Goal: Transaction & Acquisition: Purchase product/service

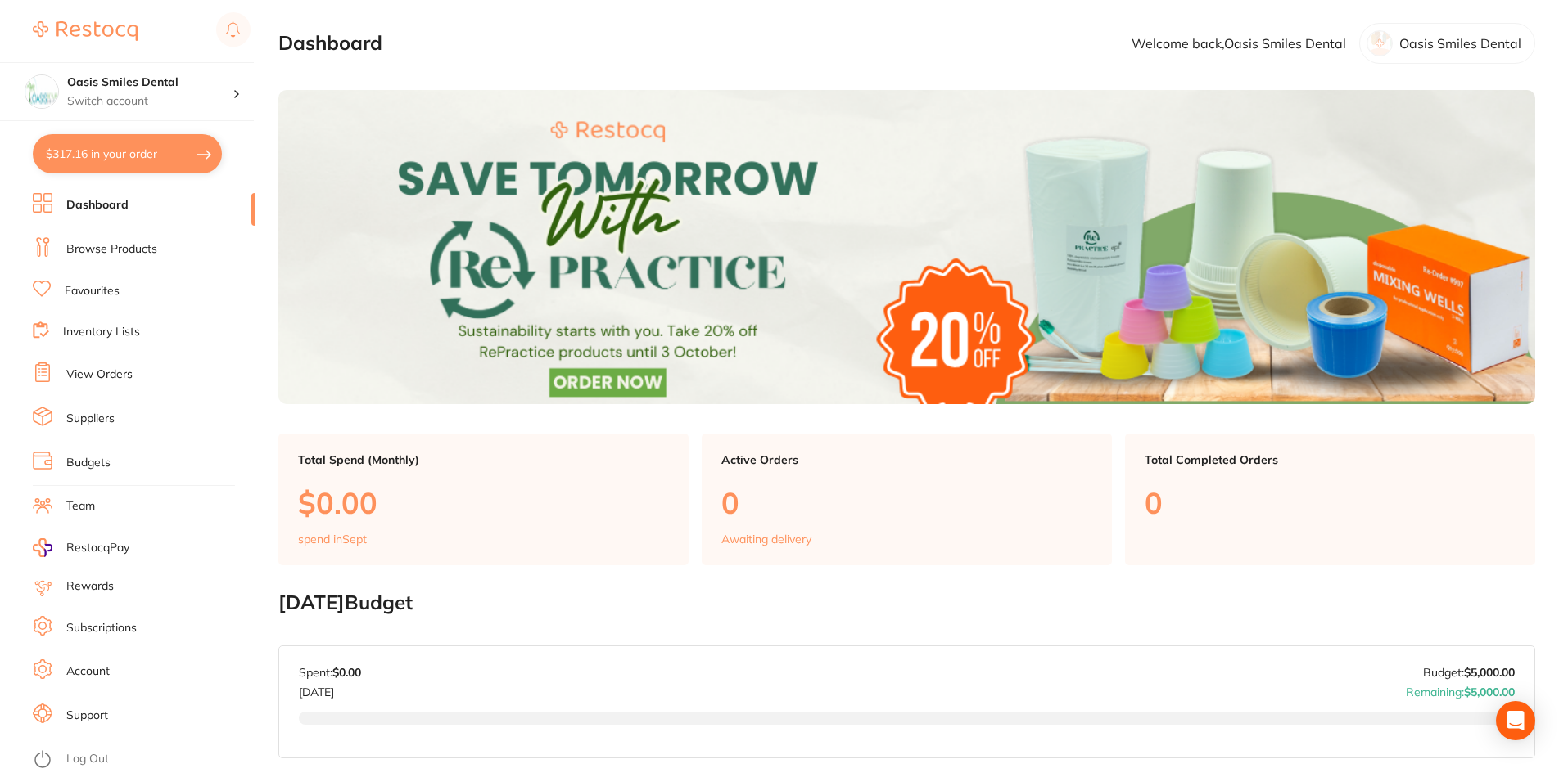
click at [93, 157] on button "$317.16 in your order" at bounding box center [127, 154] width 189 height 40
checkbox input "true"
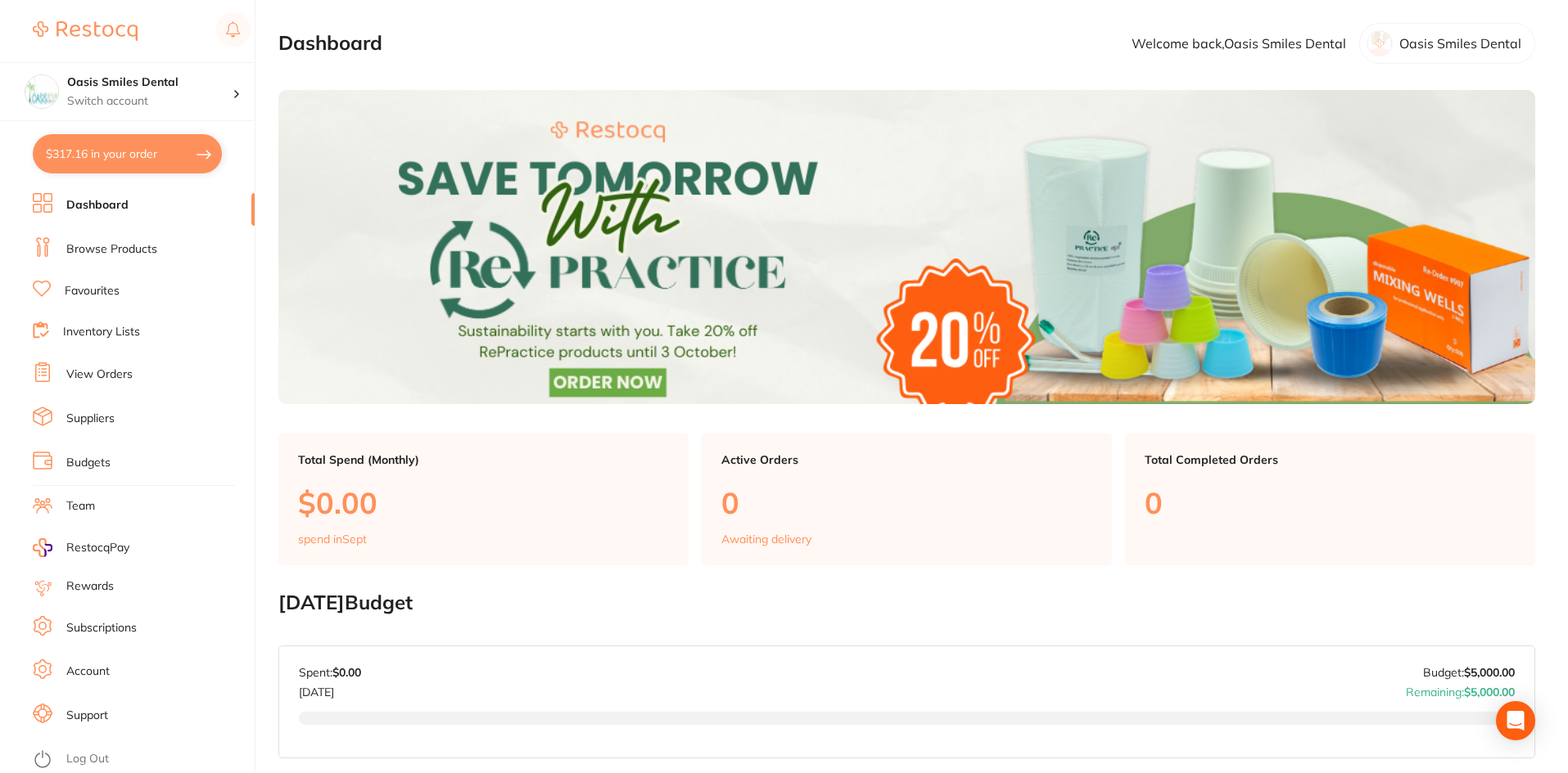
checkbox input "true"
